Goal: Transaction & Acquisition: Purchase product/service

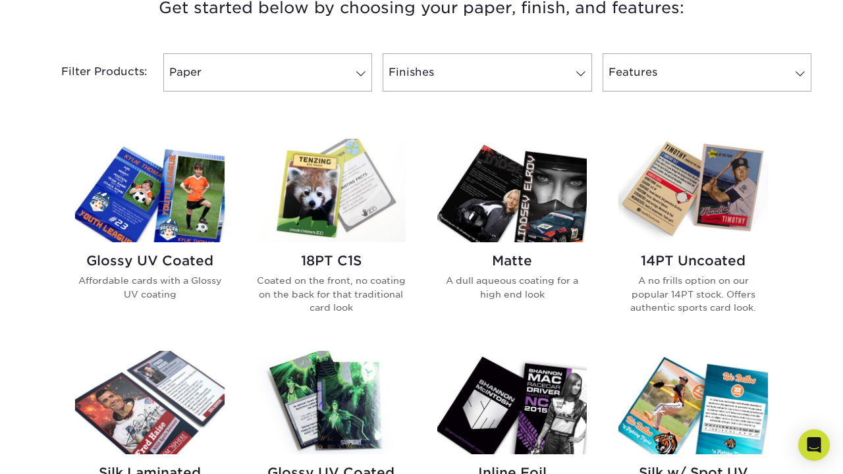
scroll to position [528, 0]
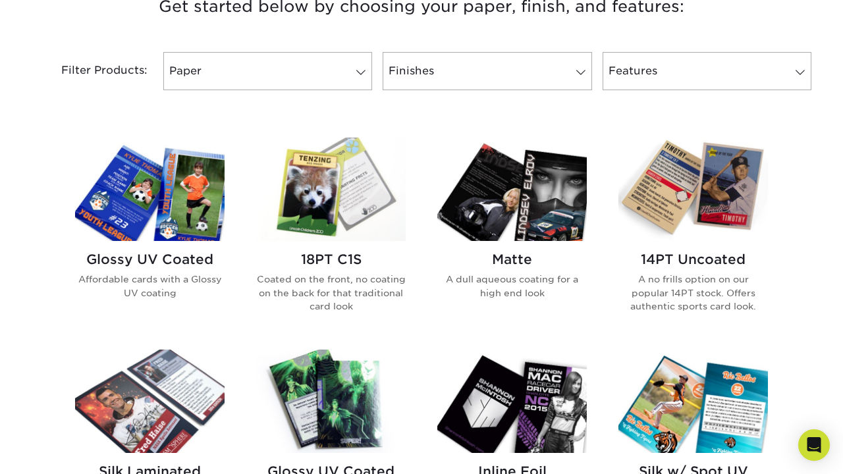
click at [306, 258] on h2 "18PT C1S" at bounding box center [331, 260] width 150 height 16
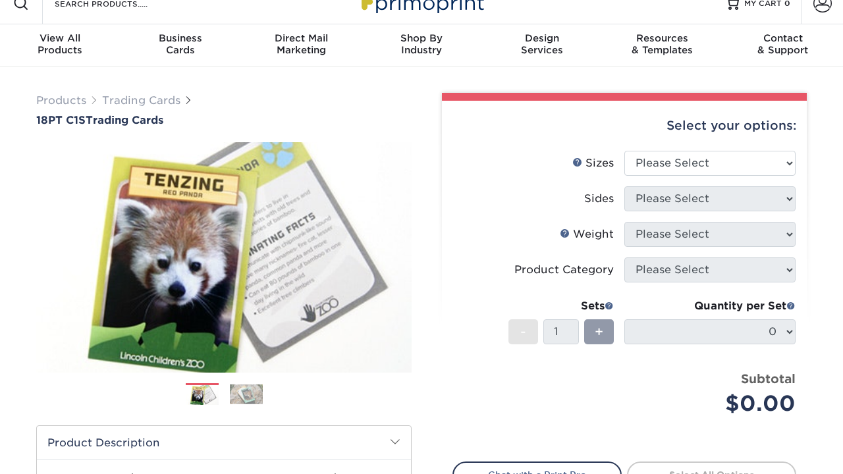
scroll to position [21, 0]
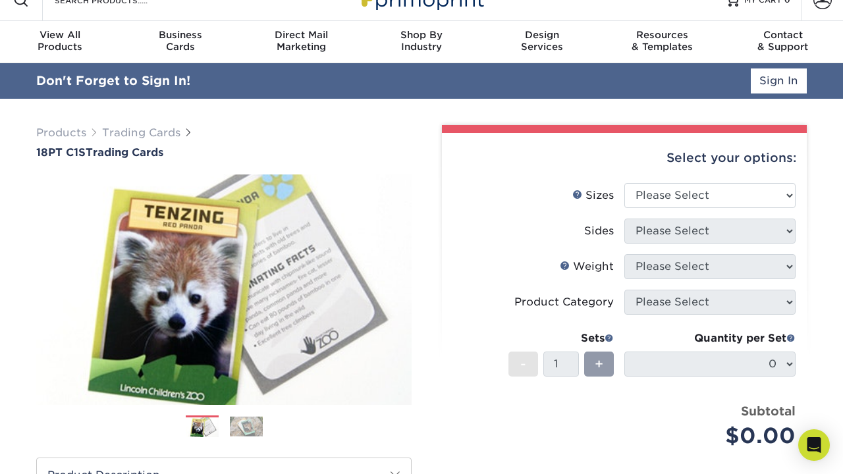
click at [665, 202] on li "Sizes Help Sizes Please Select 2.5" x 3.5"" at bounding box center [624, 201] width 343 height 36
select select "2.50x3.50"
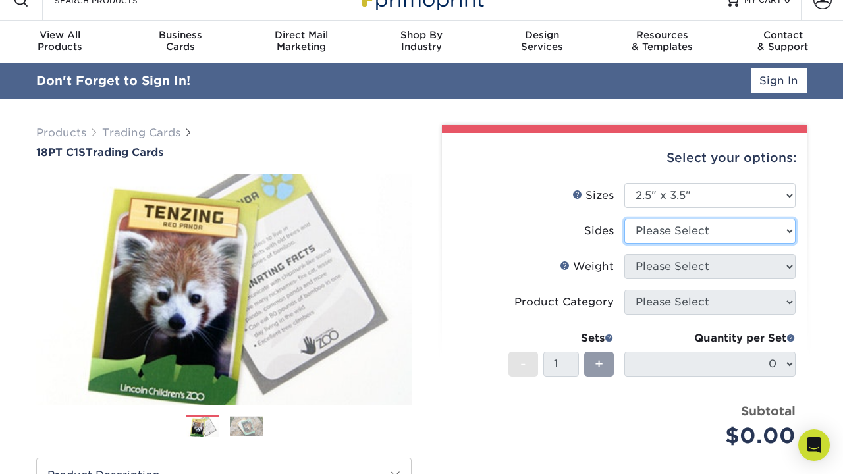
select select "13abbda7-1d64-4f25-8bb2-c179b224825d"
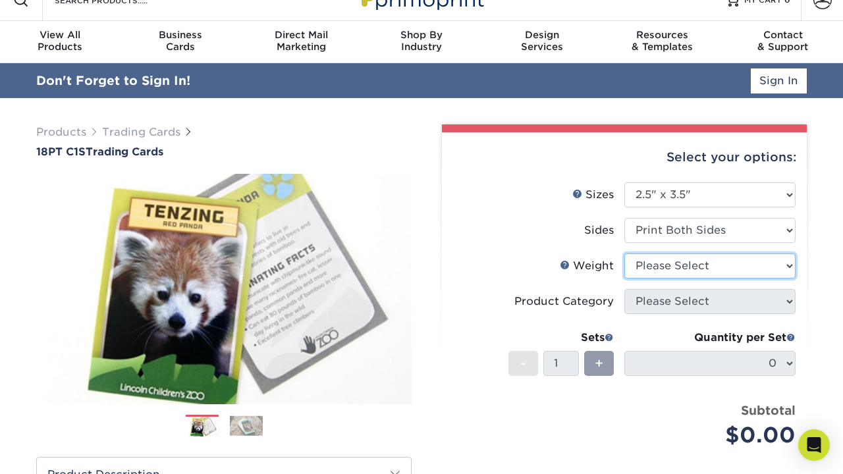
select select "18PTC1S"
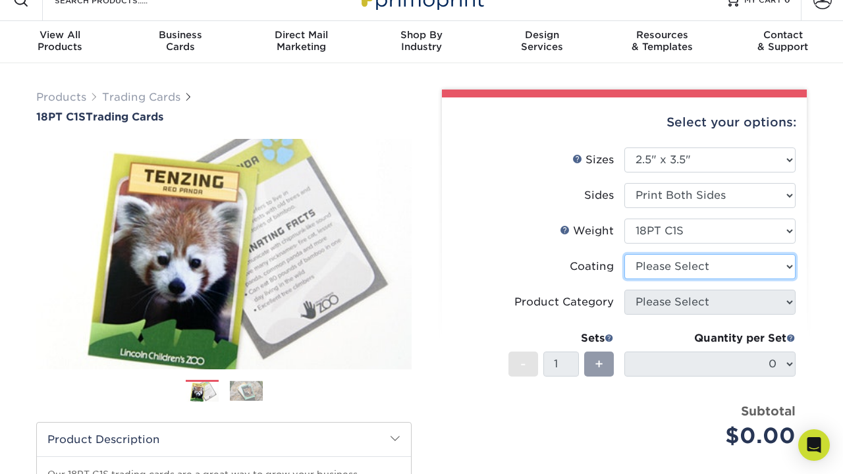
select select "3e7618de-abca-4bda-9f97-8b9129e913d8"
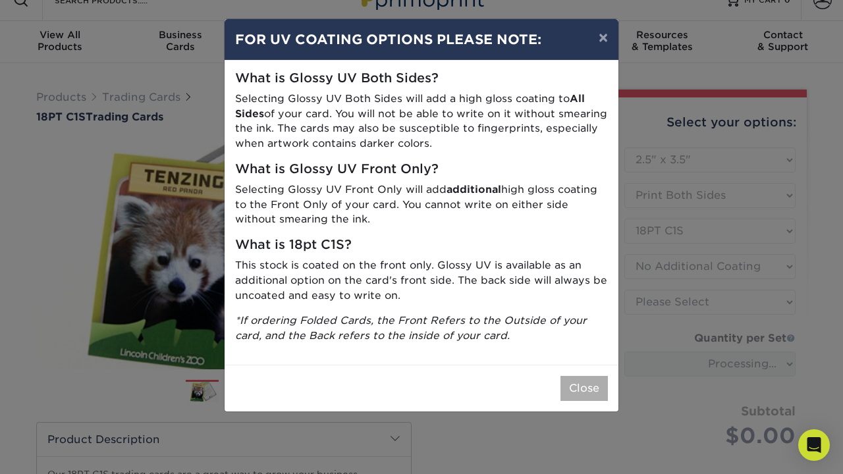
click at [582, 376] on button "Close" at bounding box center [584, 388] width 47 height 25
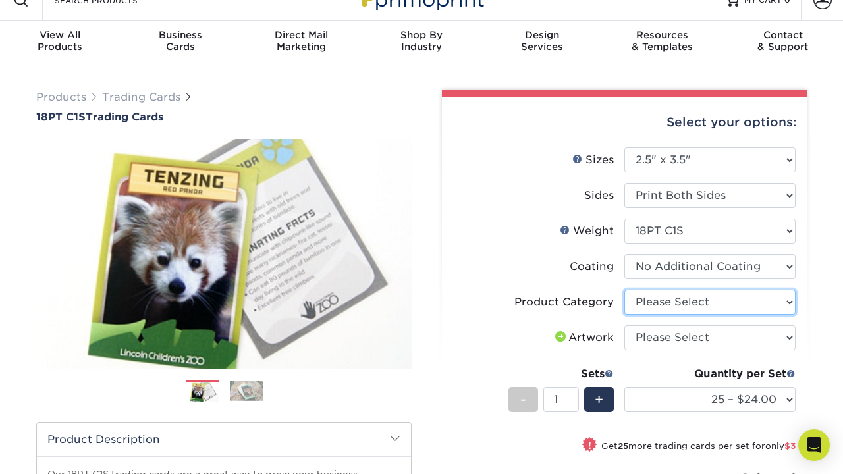
select select "c2f9bce9-36c2-409d-b101-c29d9d031e18"
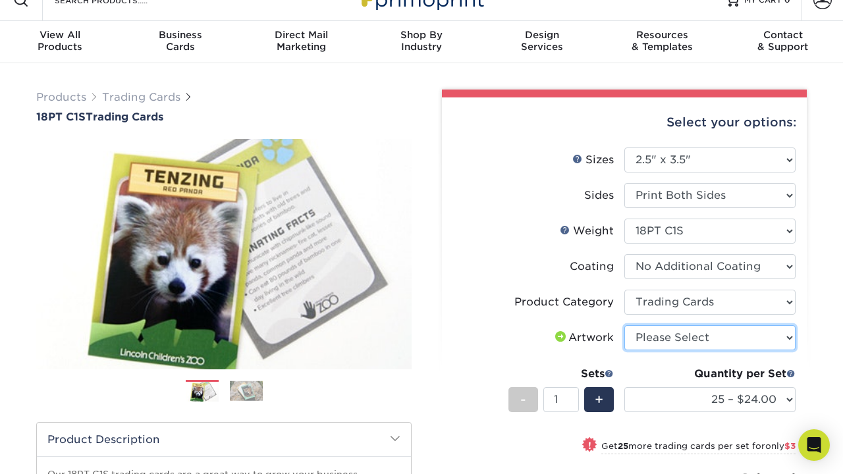
select select "upload"
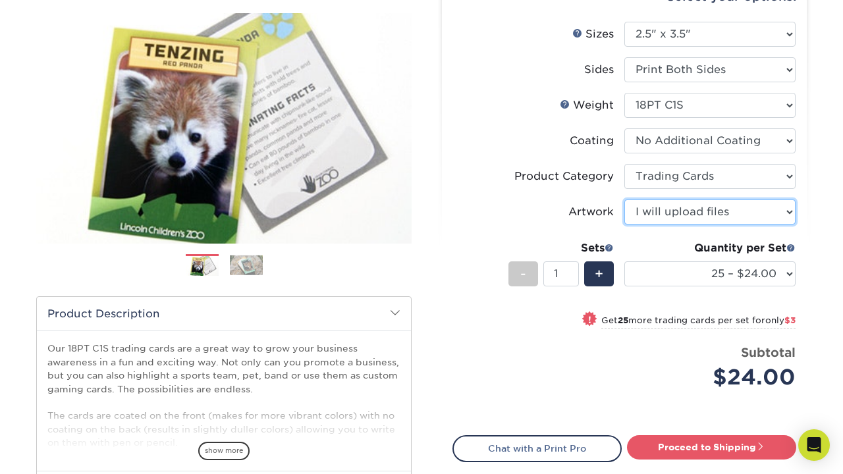
scroll to position [187, 0]
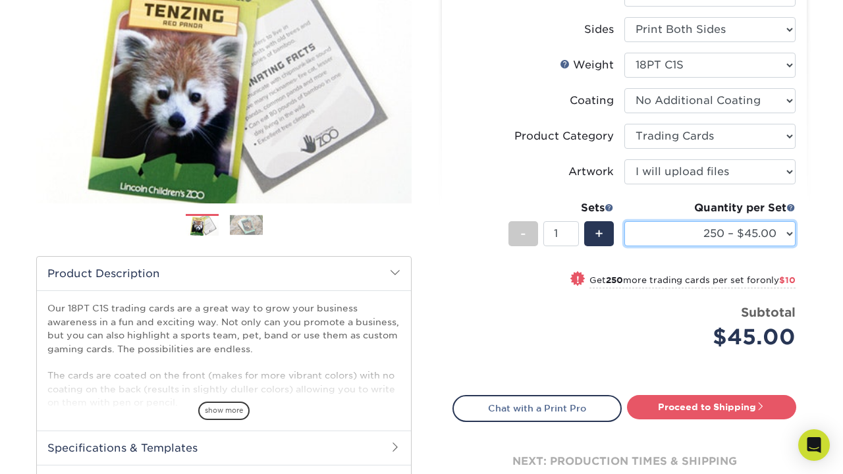
select select "100 – $39.00"
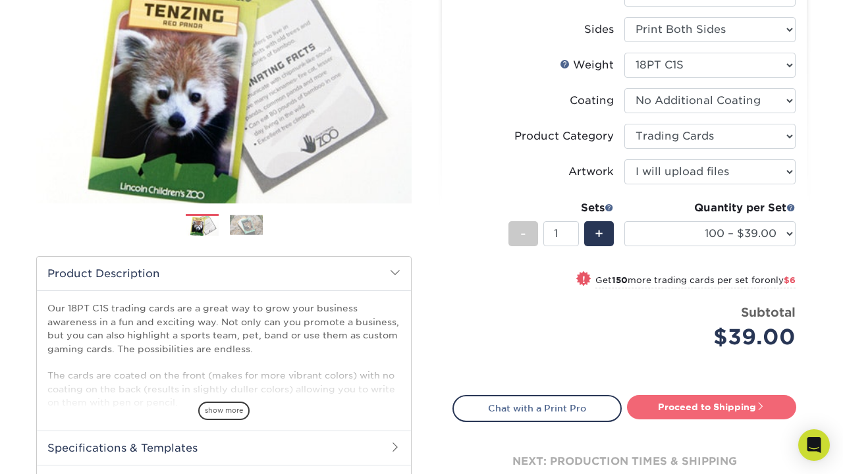
click at [698, 406] on link "Proceed to Shipping" at bounding box center [711, 407] width 169 height 24
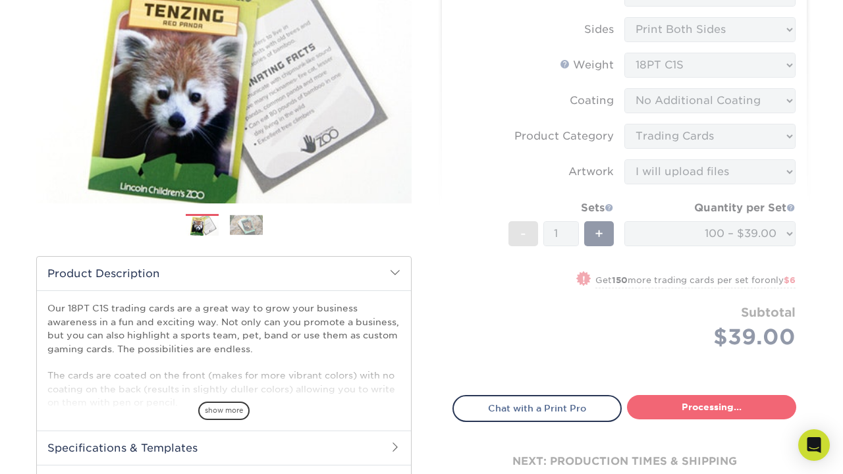
type input "Set 1"
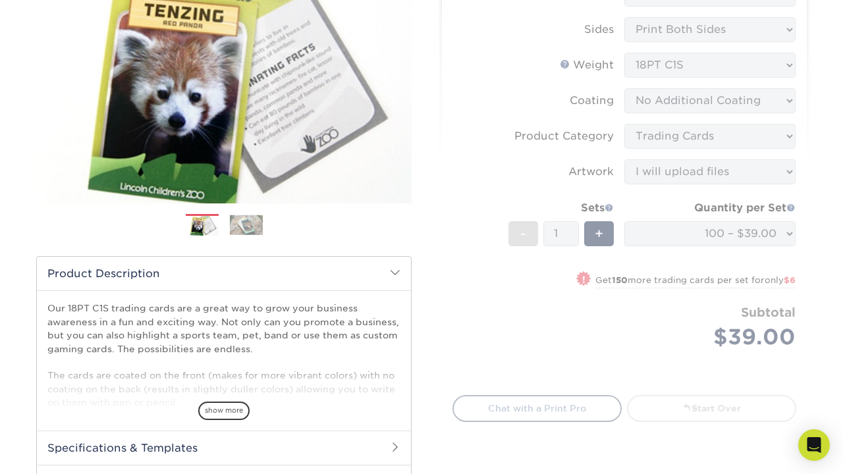
select select "9109923d-7058-4033-817a-6a9dd4fe8c96"
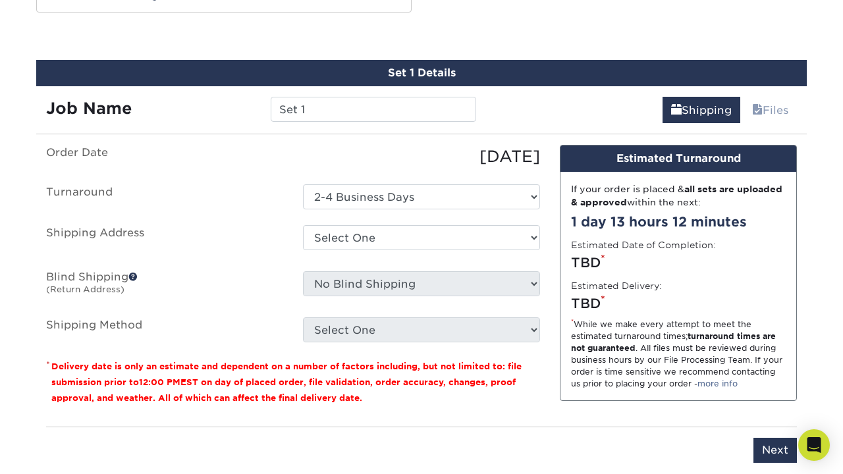
scroll to position [721, 0]
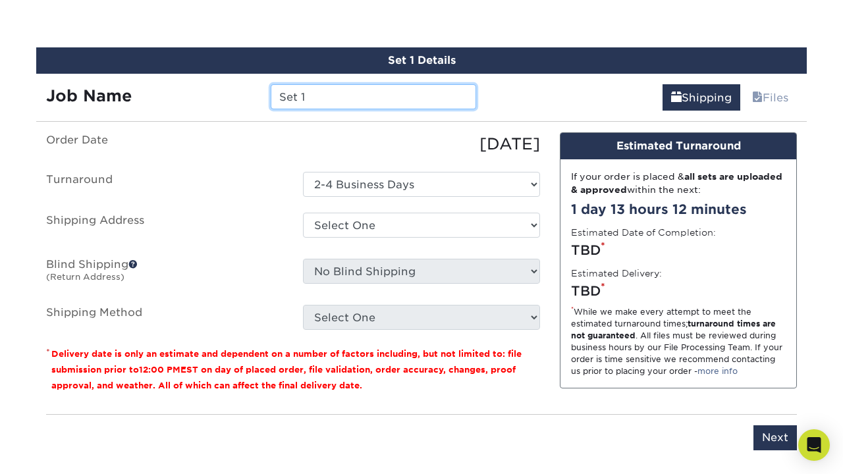
drag, startPoint x: 361, startPoint y: 103, endPoint x: 258, endPoint y: 97, distance: 103.6
click at [258, 97] on div "Job Name Set 1" at bounding box center [261, 96] width 450 height 25
type input "Lava Lamps"
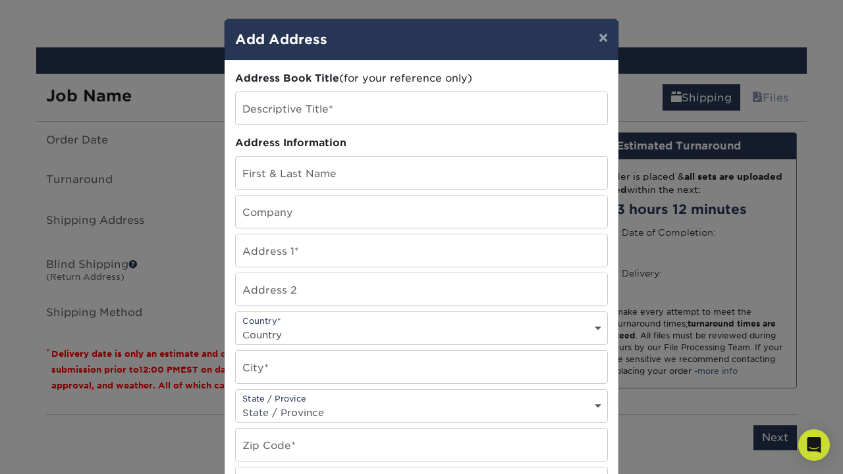
click at [202, 206] on div "× Add Address Address Book Title (for your reference only) Descriptive Title* A…" at bounding box center [421, 237] width 843 height 474
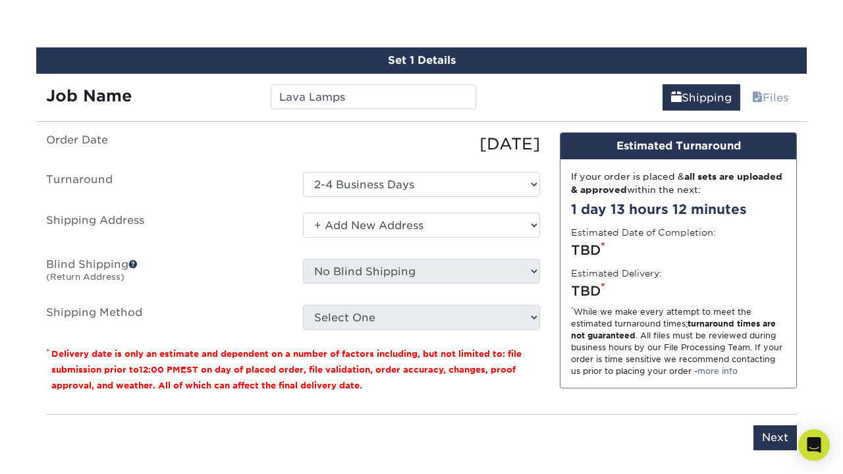
click at [129, 259] on label "Blind Shipping (Return Address)" at bounding box center [164, 274] width 257 height 30
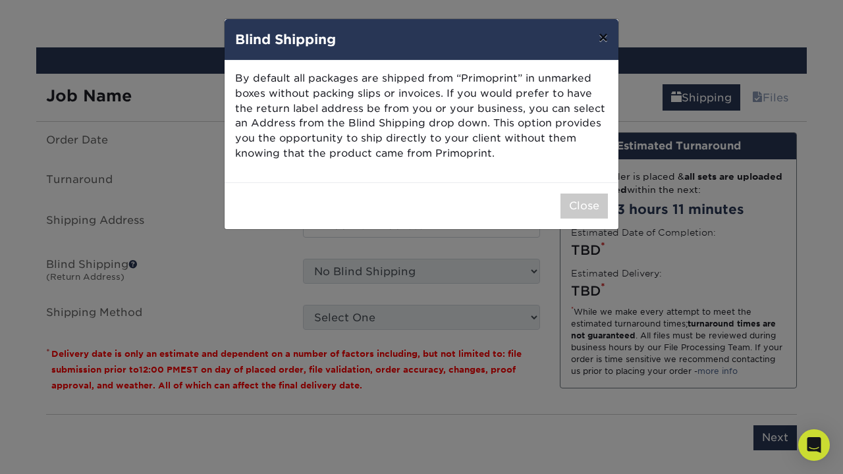
click at [604, 40] on button "×" at bounding box center [603, 37] width 30 height 37
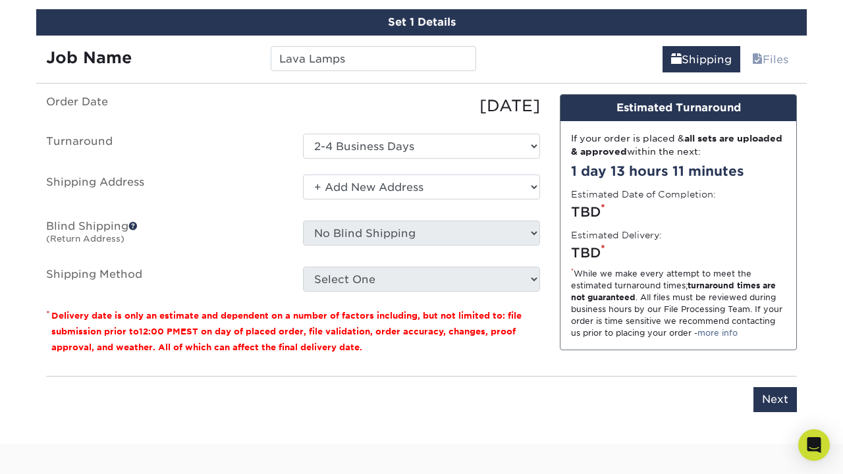
scroll to position [734, 0]
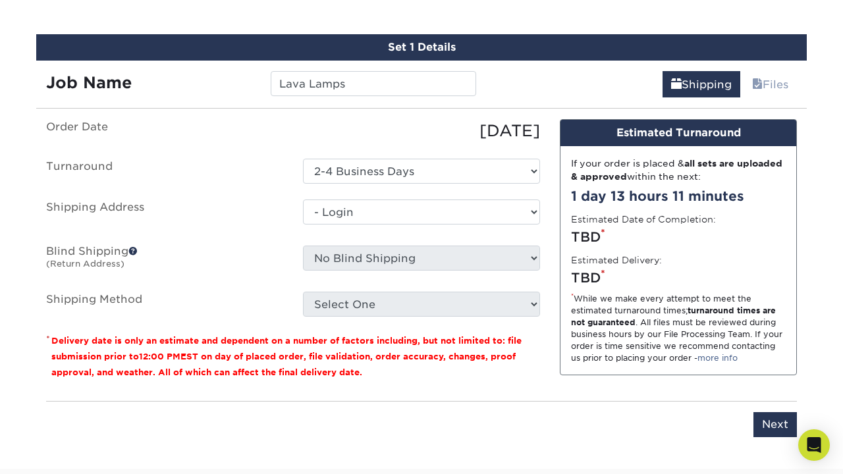
select select "-1"
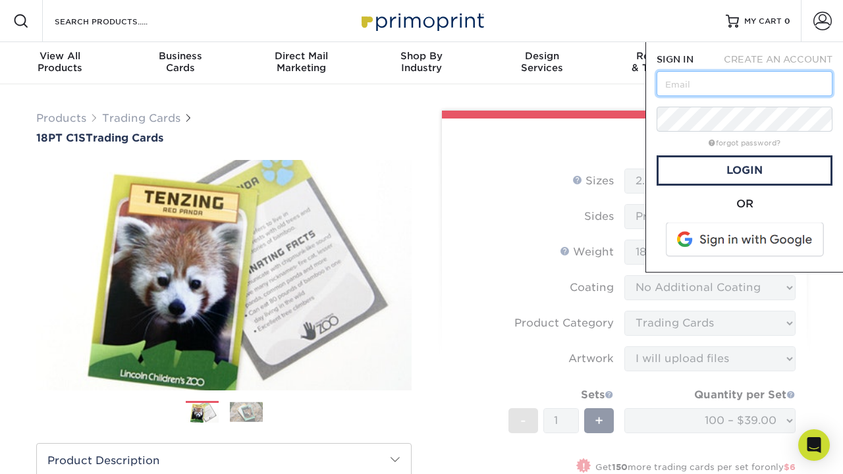
type input "hultgren.km@gmail.com"
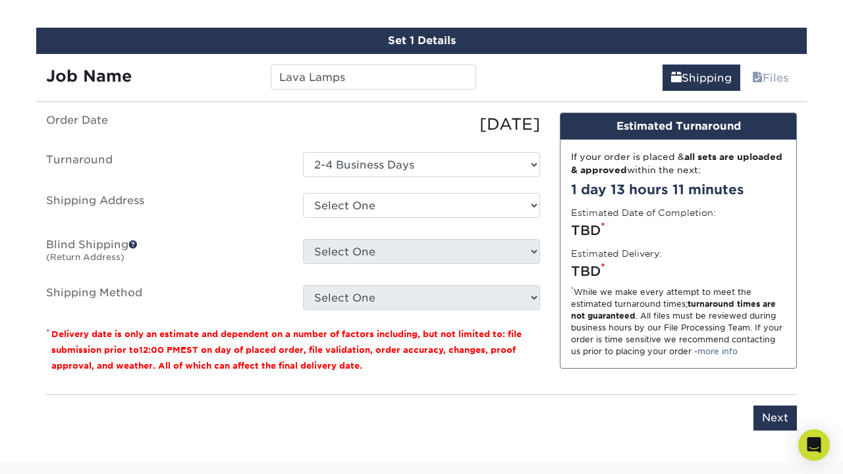
scroll to position [742, 0]
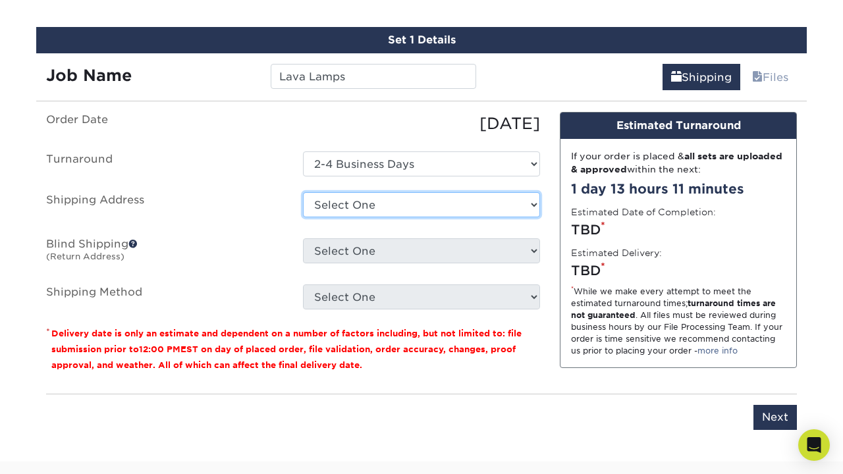
select select "newaddress"
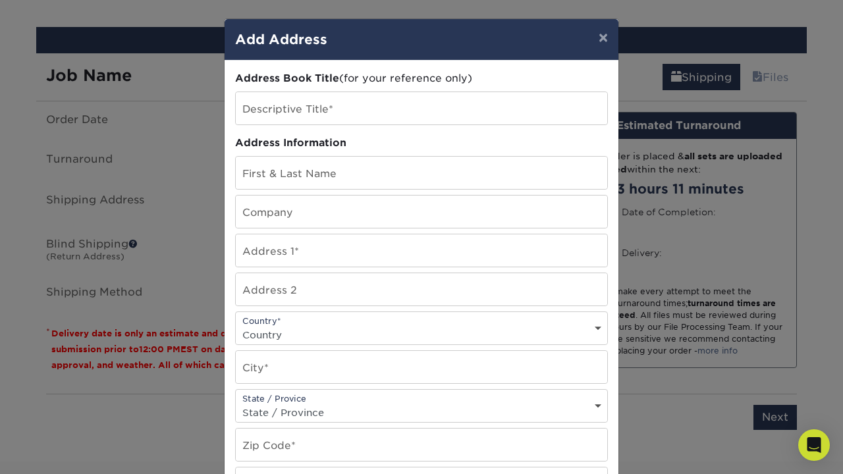
scroll to position [0, 0]
click at [599, 42] on button "×" at bounding box center [603, 37] width 30 height 37
